Goal: Complete application form: Complete application form

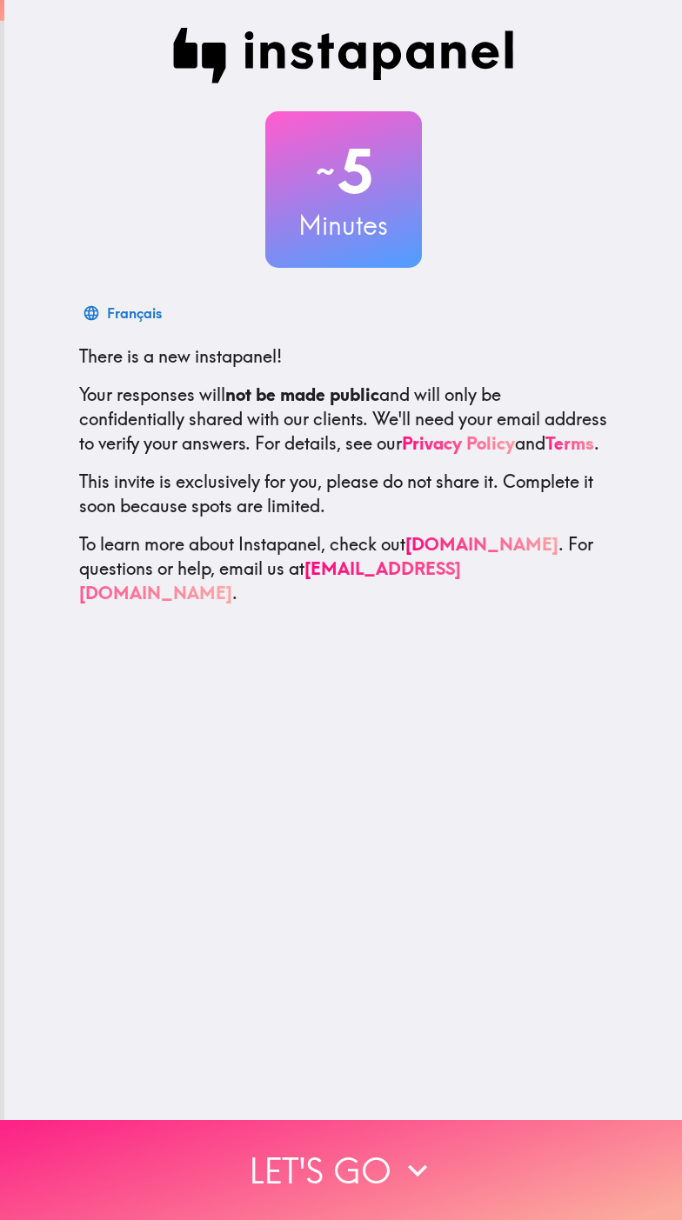
click at [297, 1171] on button "Let's go" at bounding box center [341, 1170] width 682 height 100
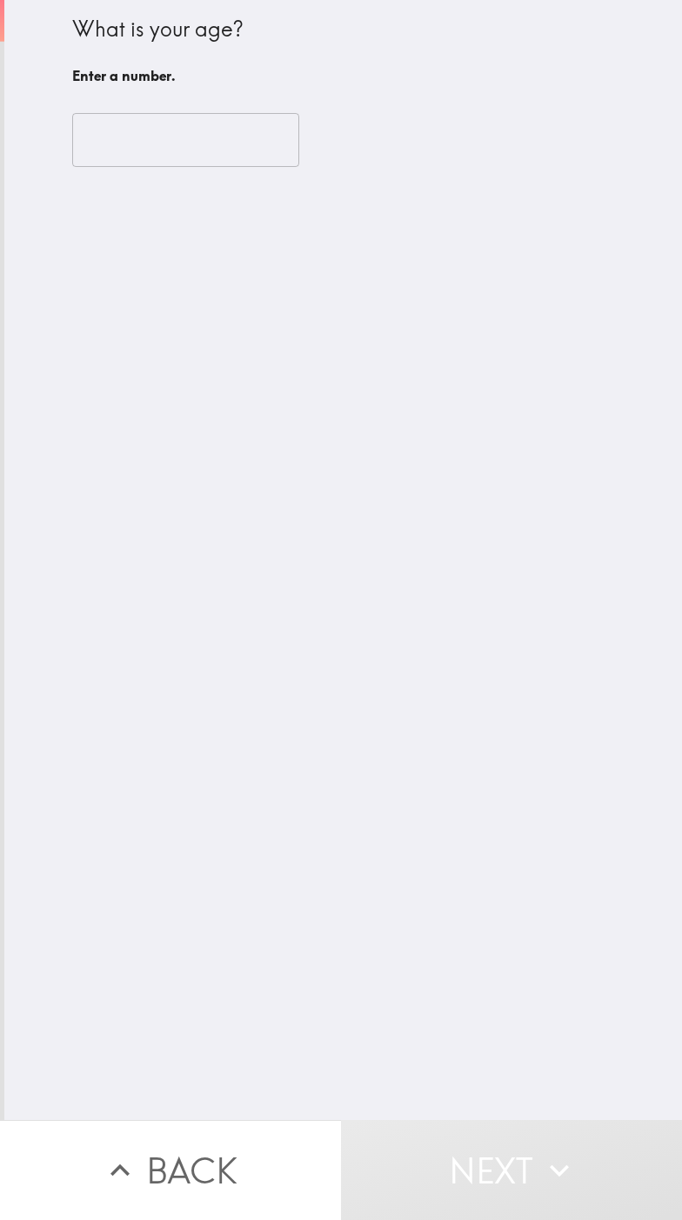
click at [164, 132] on input "number" at bounding box center [185, 140] width 227 height 54
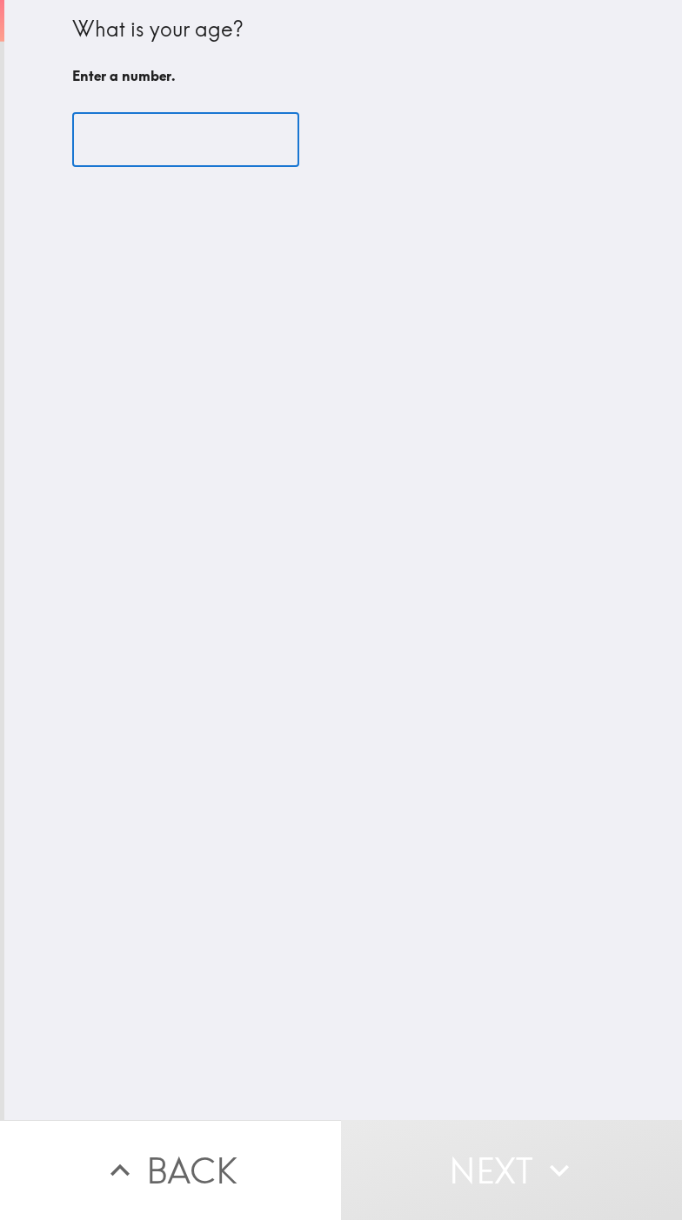
type input "4"
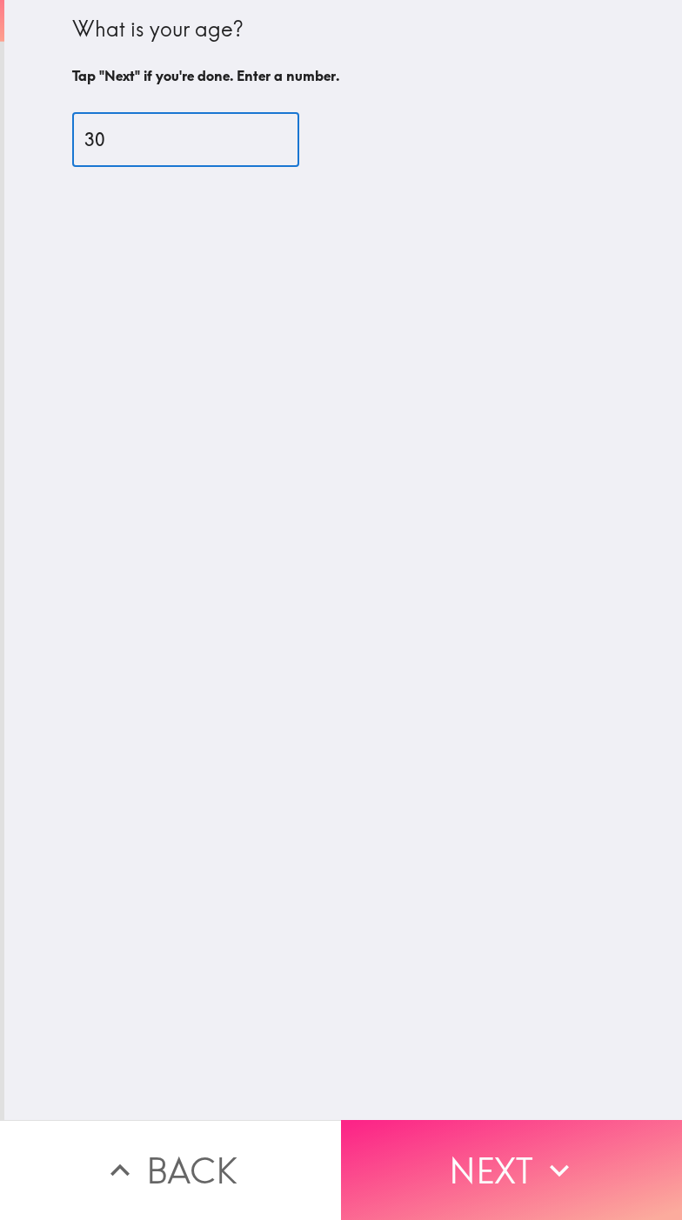
type input "30"
click at [511, 1168] on button "Next" at bounding box center [511, 1170] width 341 height 100
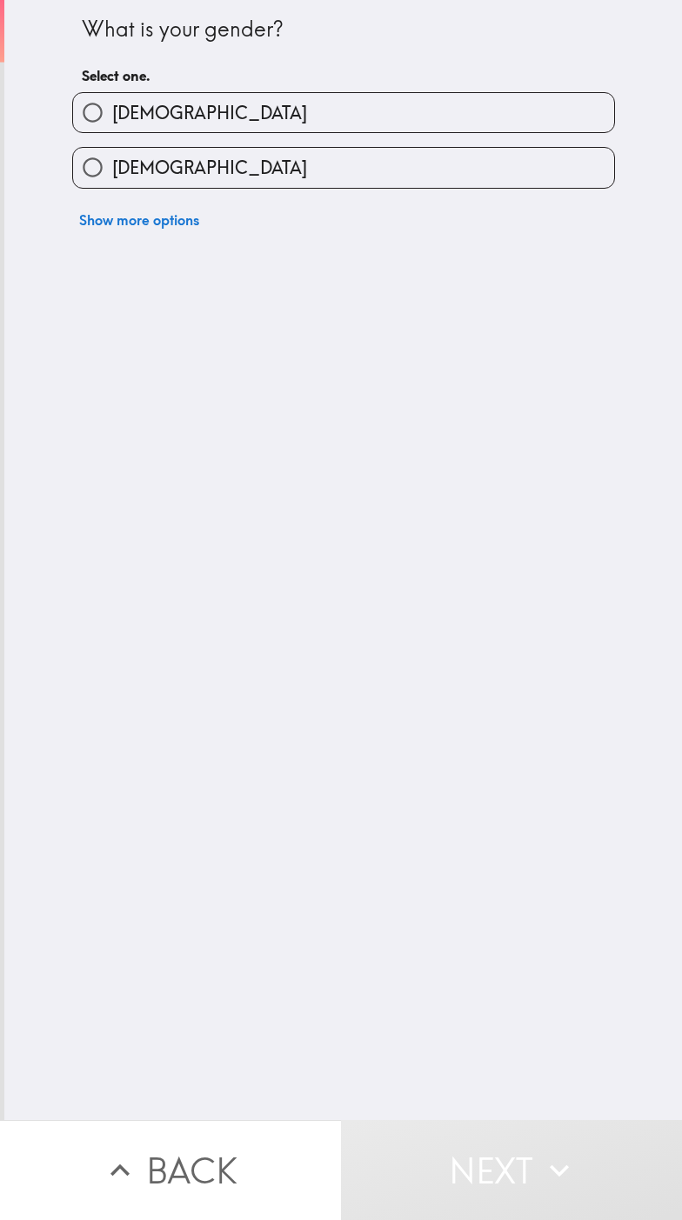
click at [498, 175] on label "[DEMOGRAPHIC_DATA]" at bounding box center [343, 167] width 541 height 39
click at [112, 175] on input "[DEMOGRAPHIC_DATA]" at bounding box center [92, 167] width 39 height 39
radio input "true"
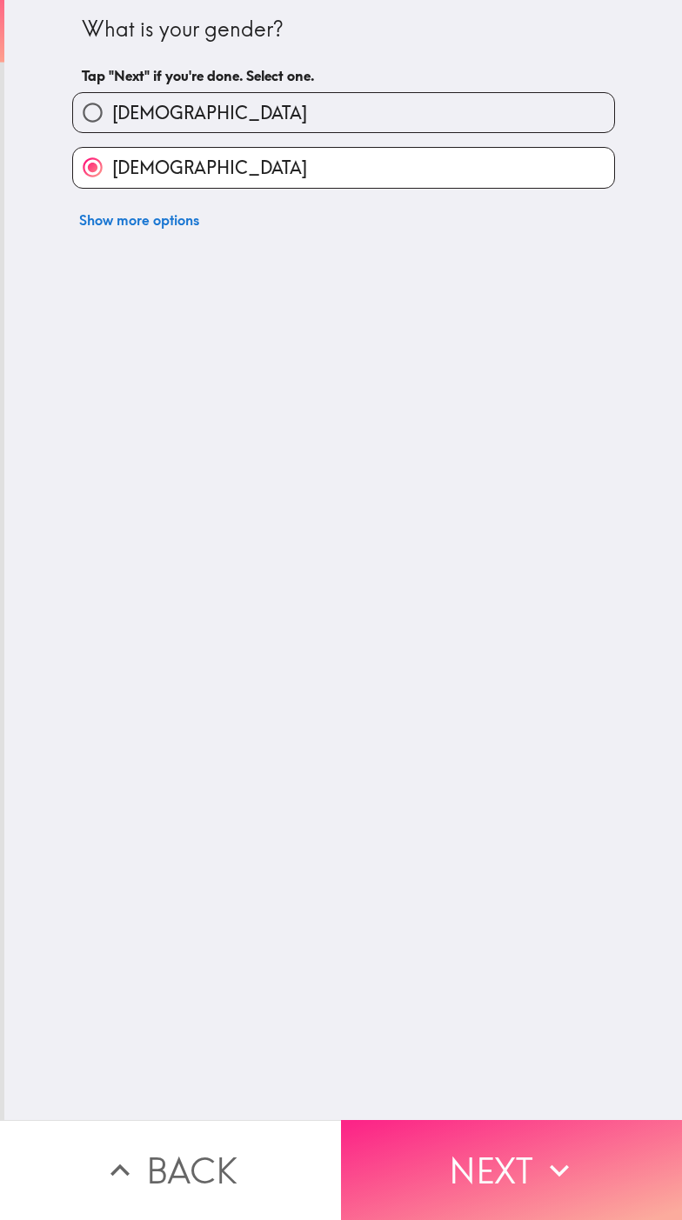
click at [488, 1157] on button "Next" at bounding box center [511, 1170] width 341 height 100
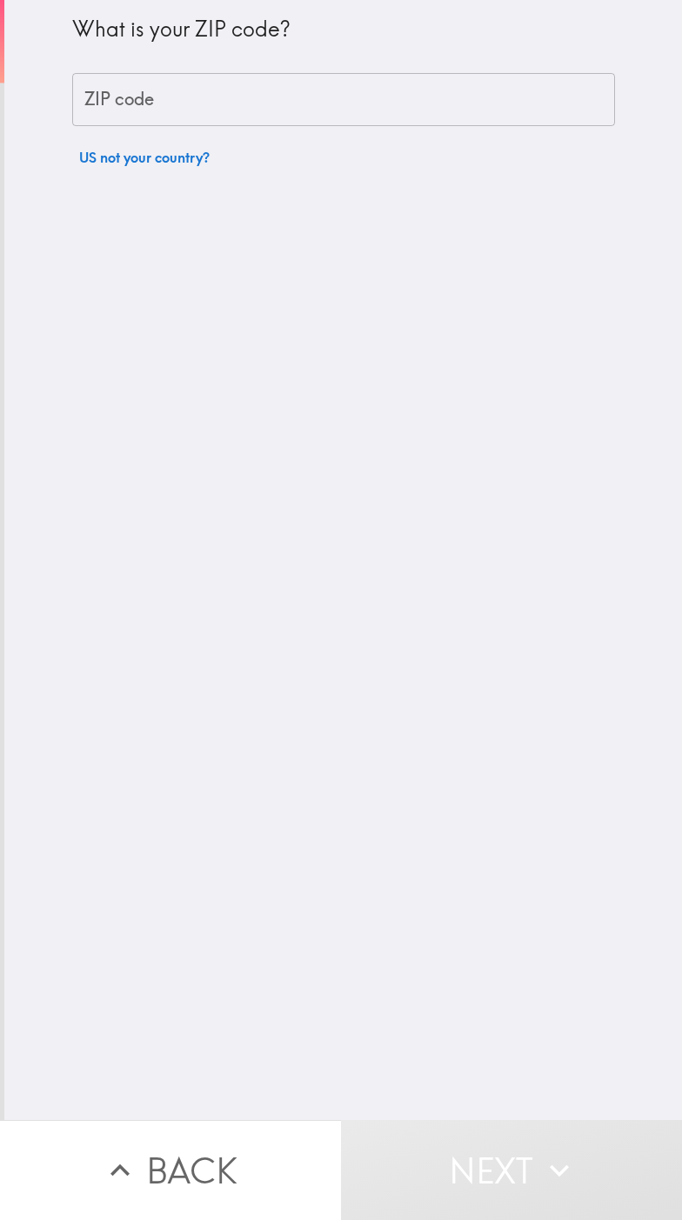
click at [511, 91] on input "ZIP code" at bounding box center [343, 100] width 543 height 54
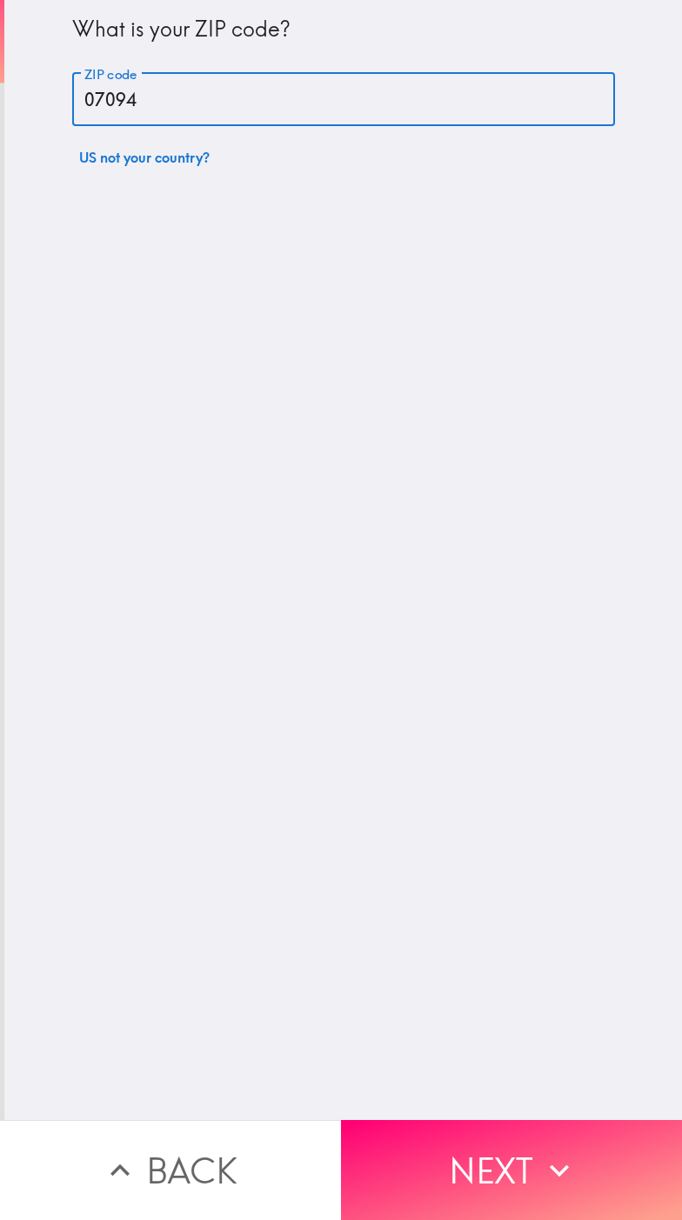
type input "07094"
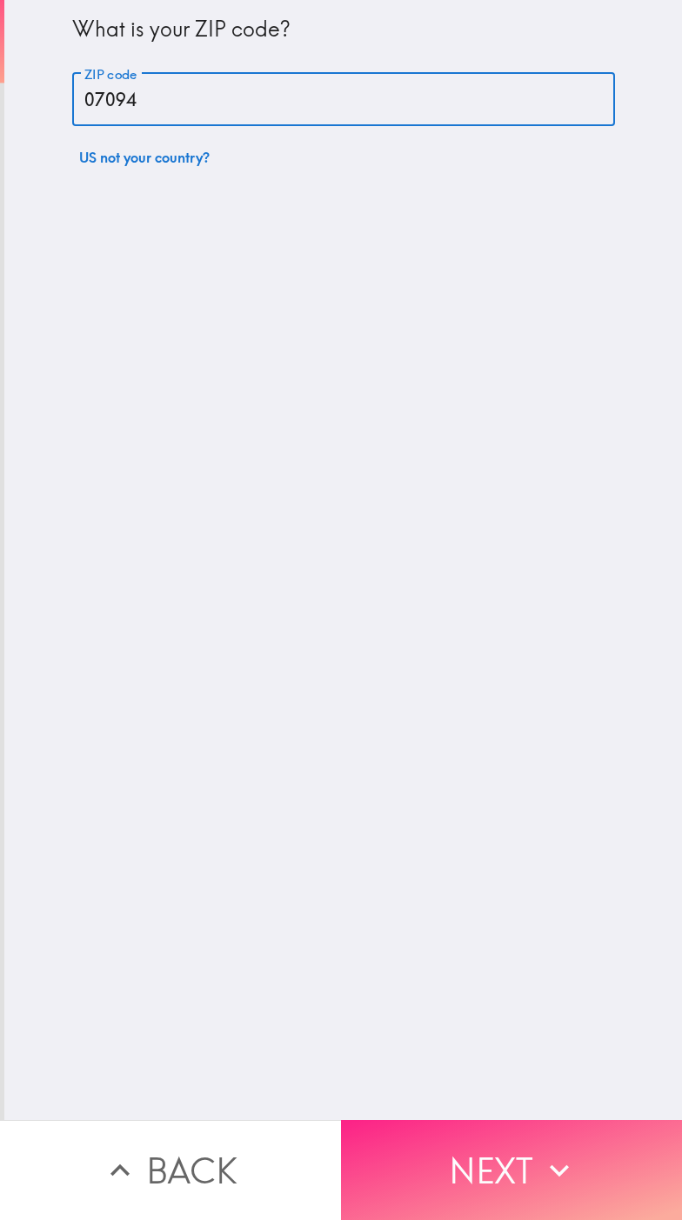
click at [492, 1198] on button "Next" at bounding box center [511, 1170] width 341 height 100
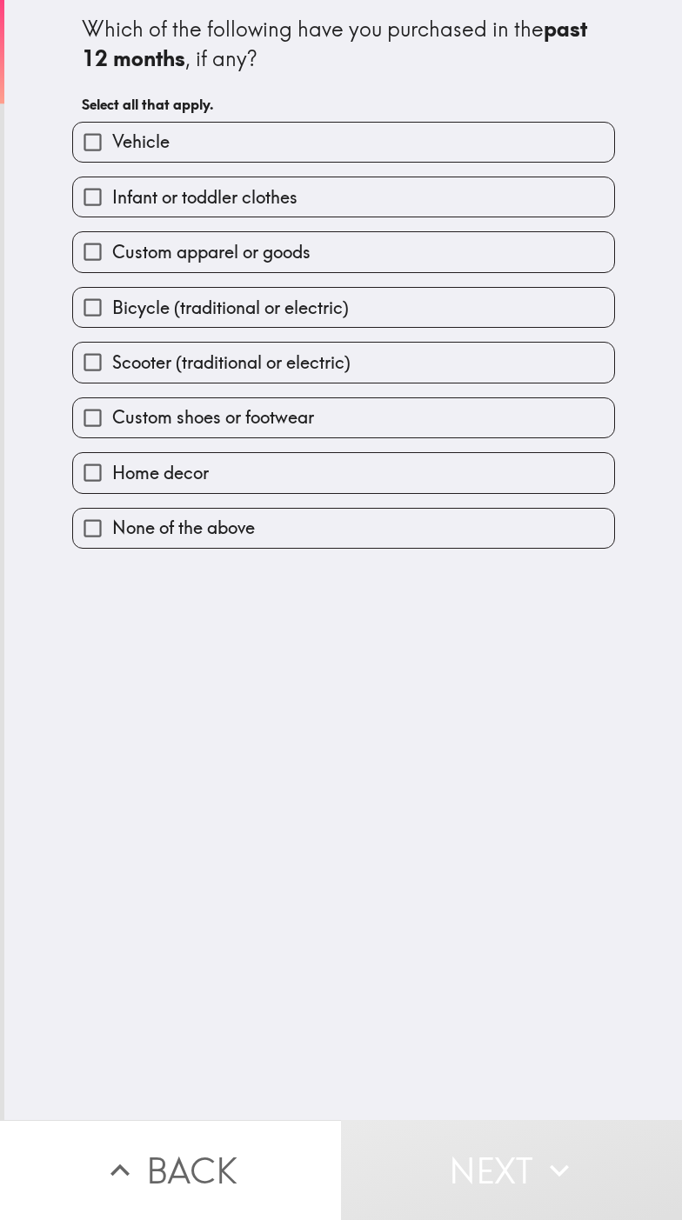
click at [486, 486] on label "Home decor" at bounding box center [343, 472] width 541 height 39
click at [112, 486] on input "Home decor" at bounding box center [92, 472] width 39 height 39
checkbox input "true"
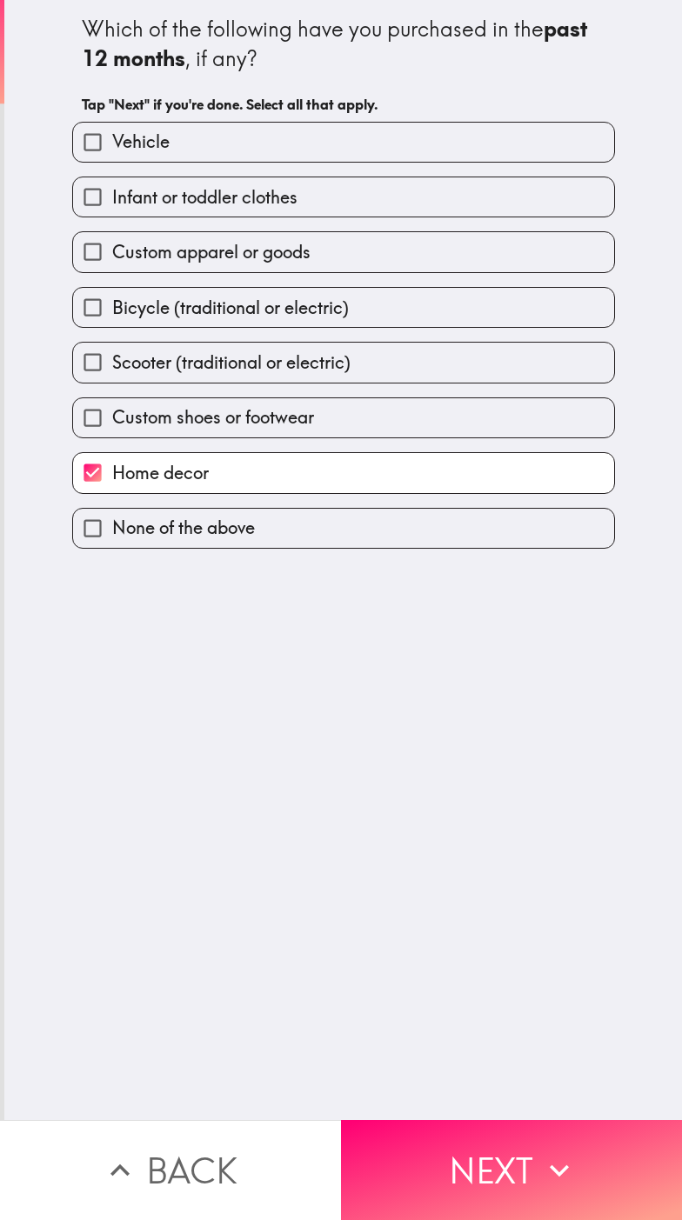
click at [432, 431] on label "Custom shoes or footwear" at bounding box center [343, 417] width 541 height 39
click at [112, 431] on input "Custom shoes or footwear" at bounding box center [92, 417] width 39 height 39
checkbox input "true"
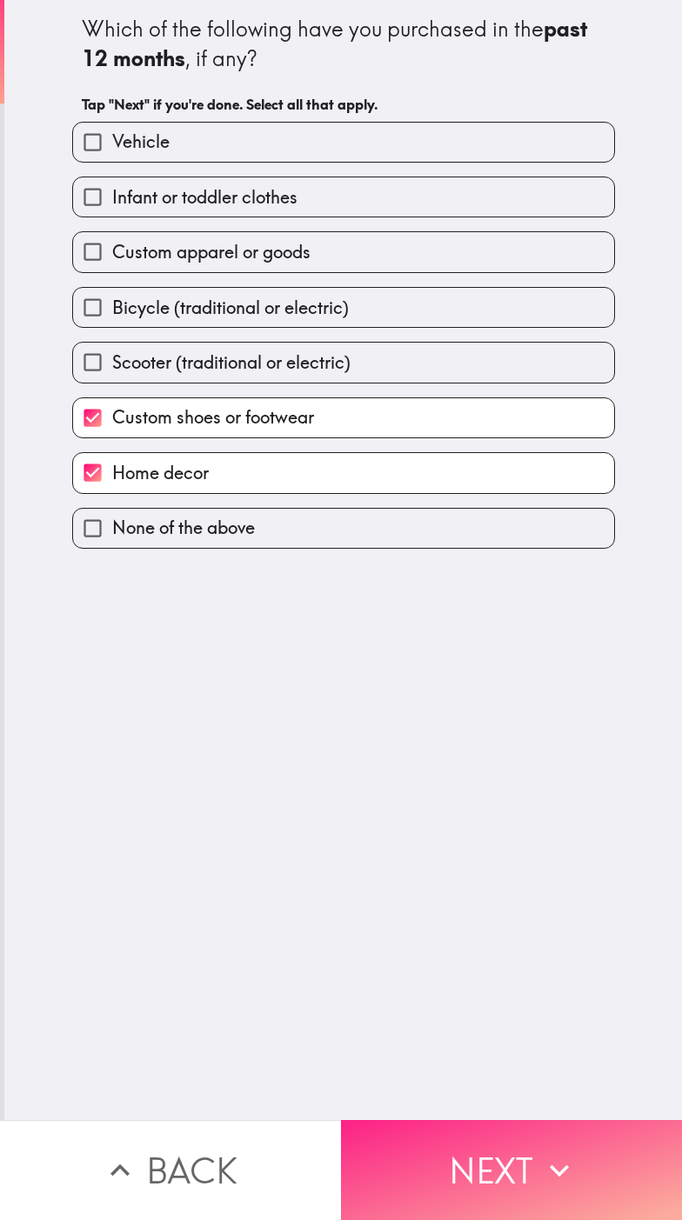
click at [498, 1165] on button "Next" at bounding box center [511, 1170] width 341 height 100
